Goal: Find specific page/section

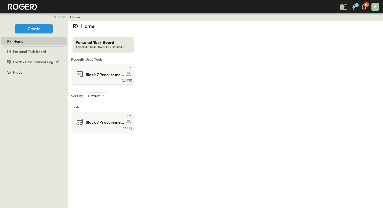
click at [186, 64] on div "Block 7 Procurement Log [DATE]" at bounding box center [226, 74] width 308 height 20
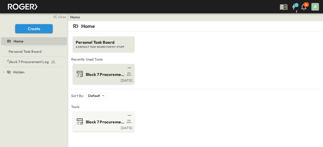
click at [96, 75] on span "Block 7 Procurement Log" at bounding box center [105, 75] width 39 height 6
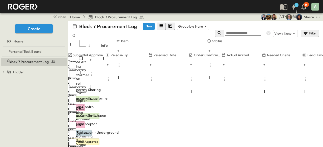
scroll to position [0, 340]
click at [286, 53] on p "Needed Onsite" at bounding box center [278, 55] width 23 height 5
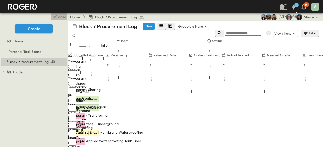
click at [57, 16] on icon "button" at bounding box center [55, 17] width 6 height 6
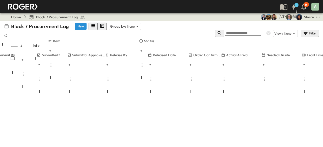
scroll to position [1335, 273]
